Goal: Transaction & Acquisition: Subscribe to service/newsletter

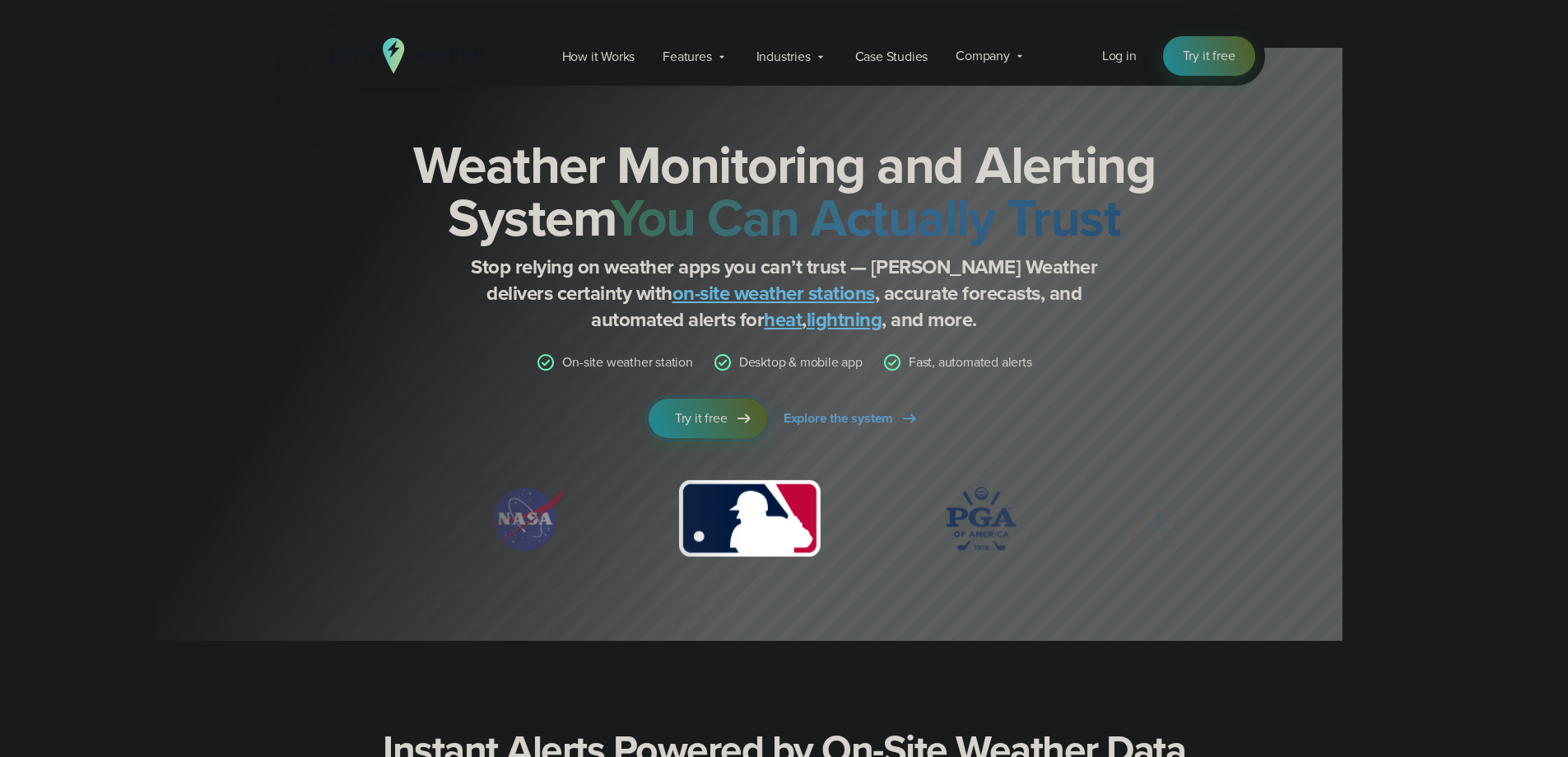
click at [722, 419] on span "Try it free" at bounding box center [701, 418] width 52 height 19
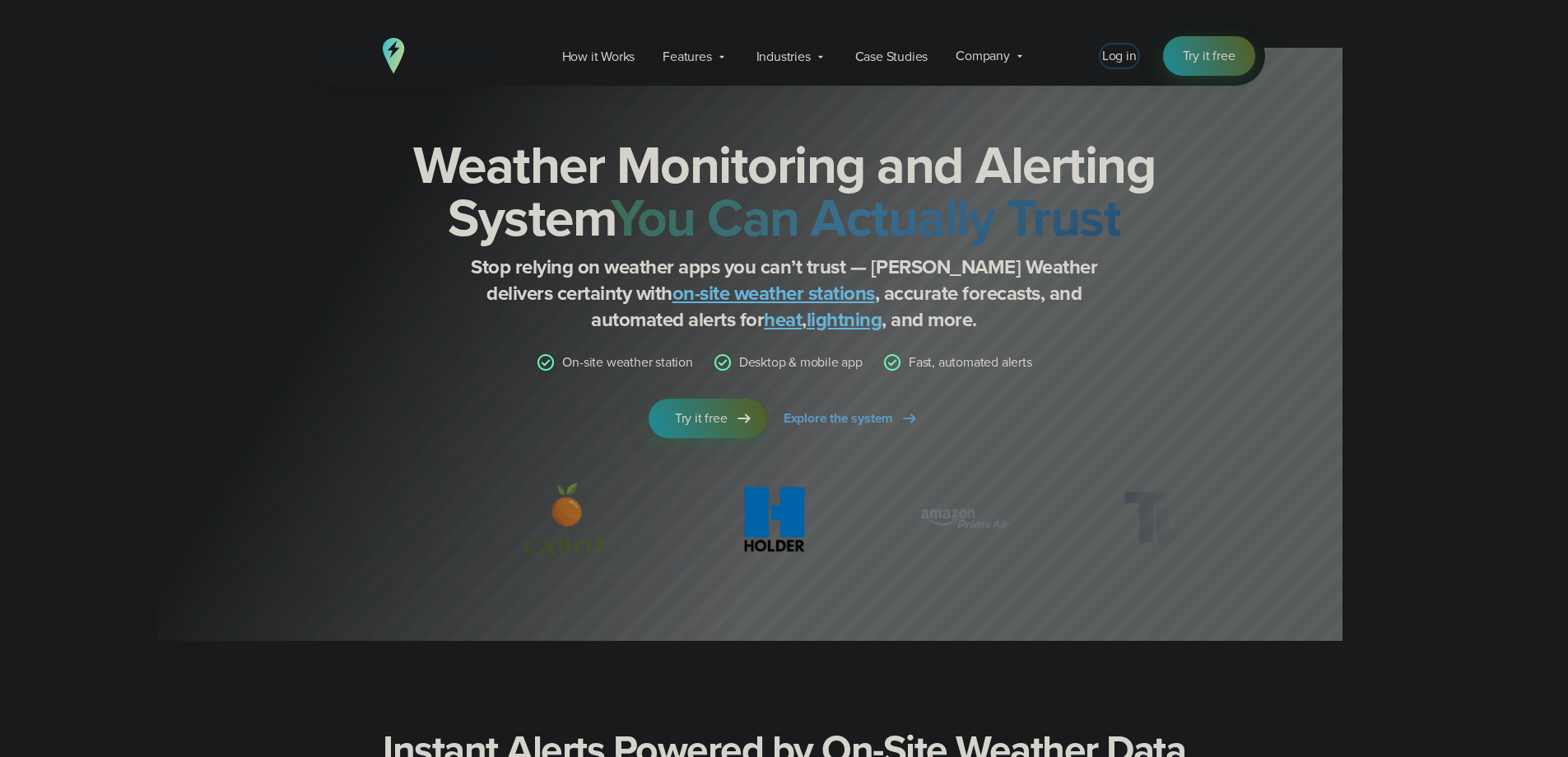
click at [1115, 58] on span "Log in" at bounding box center [1119, 56] width 35 height 19
